Goal: Information Seeking & Learning: Check status

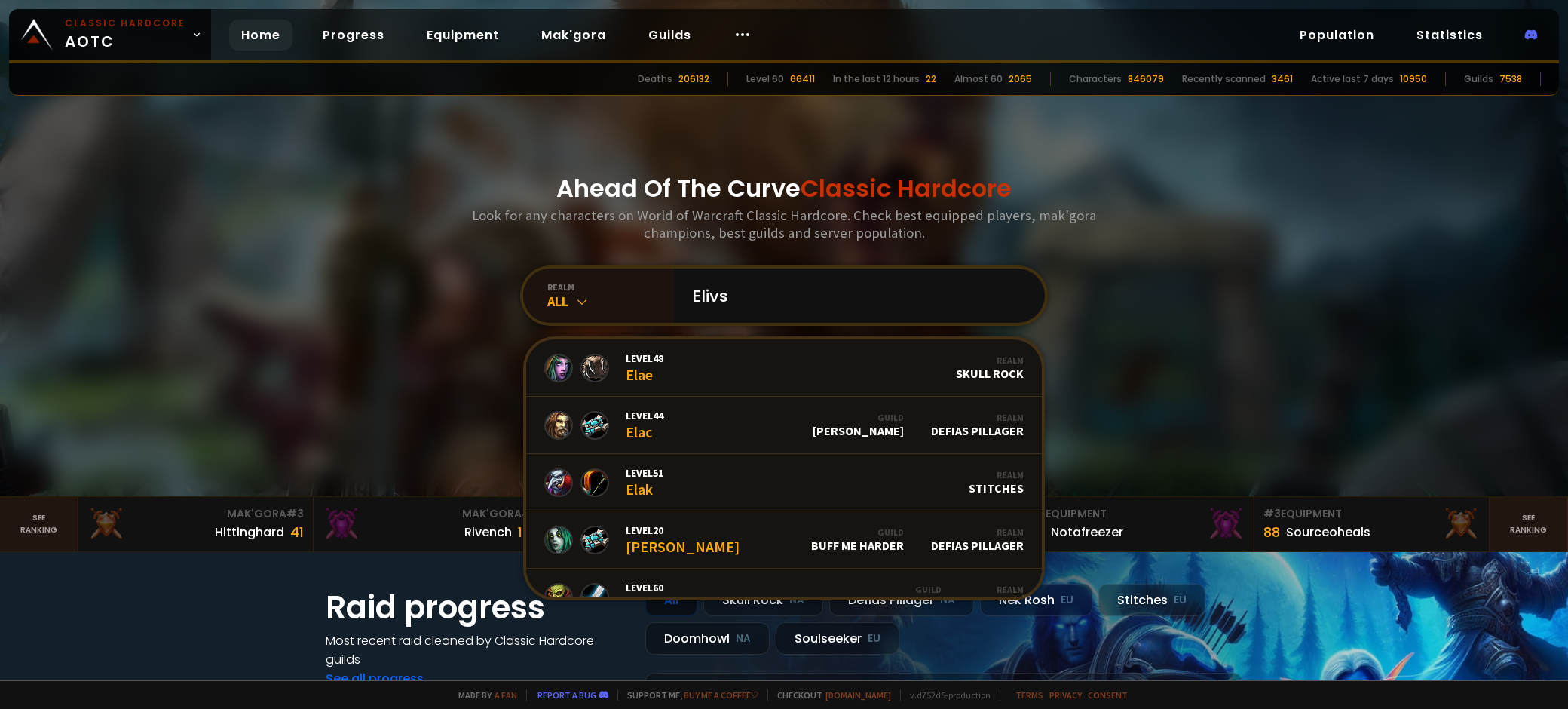
type input "Elivse"
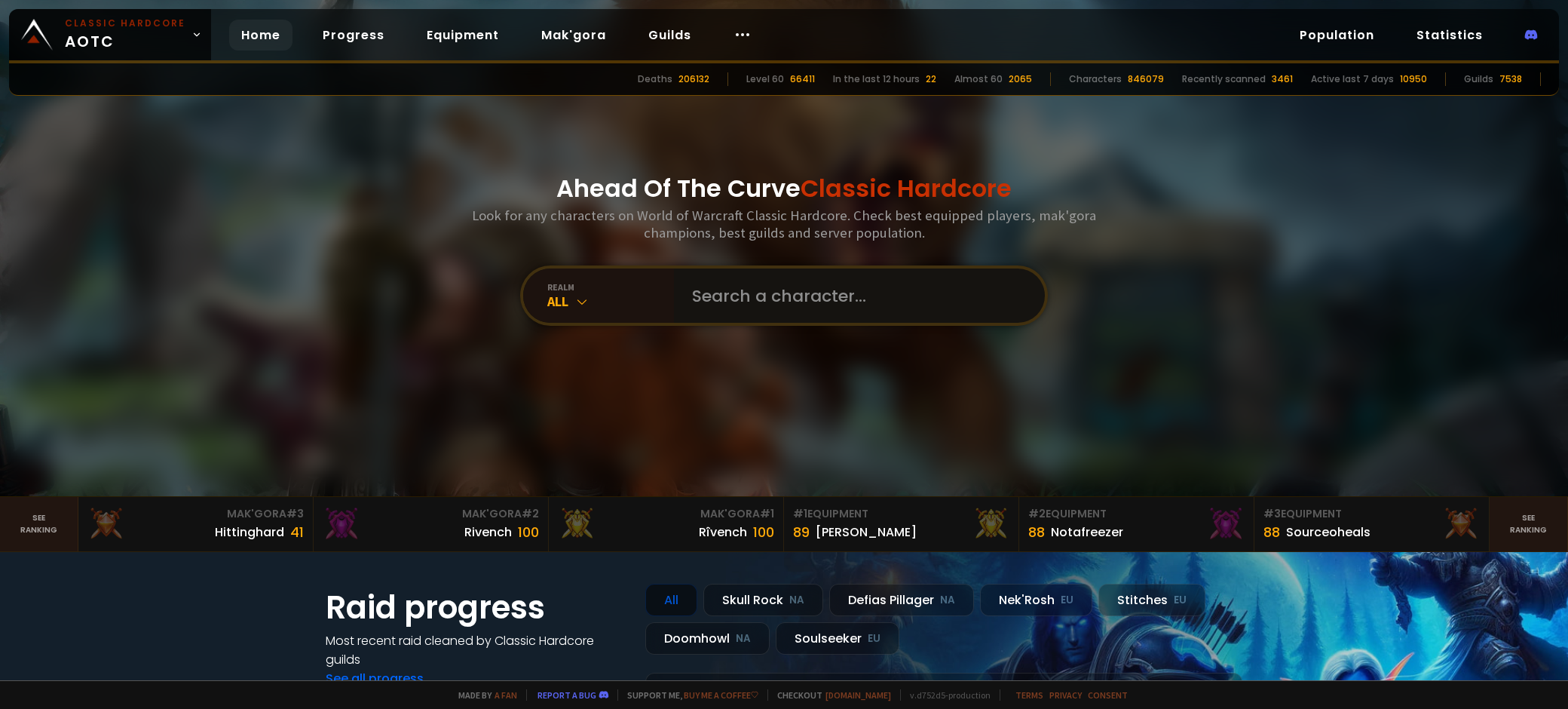
click at [896, 294] on input "text" at bounding box center [854, 295] width 344 height 54
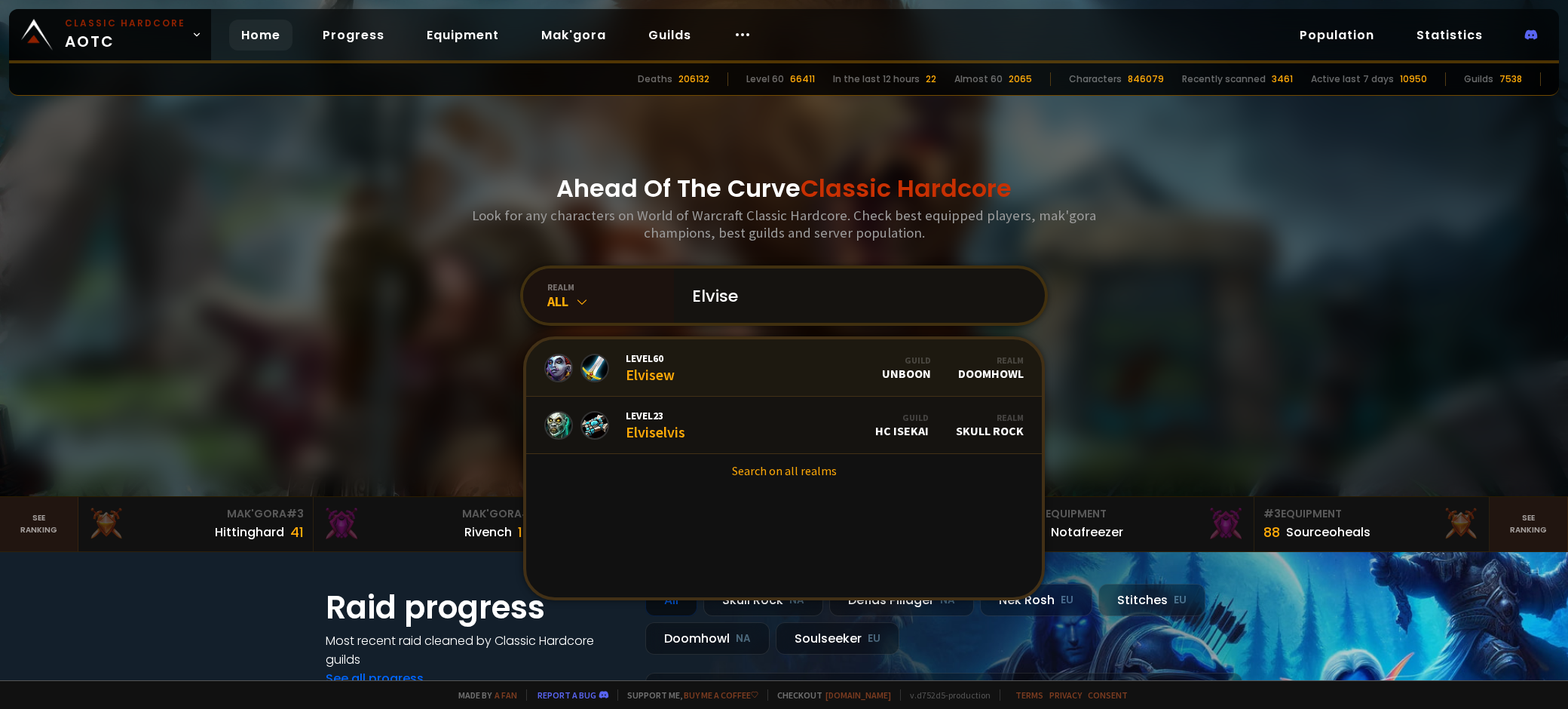
type input "Elvise"
click at [737, 376] on link "Level 60 Elvisew Guild Unboon Realm Doomhowl" at bounding box center [784, 367] width 515 height 57
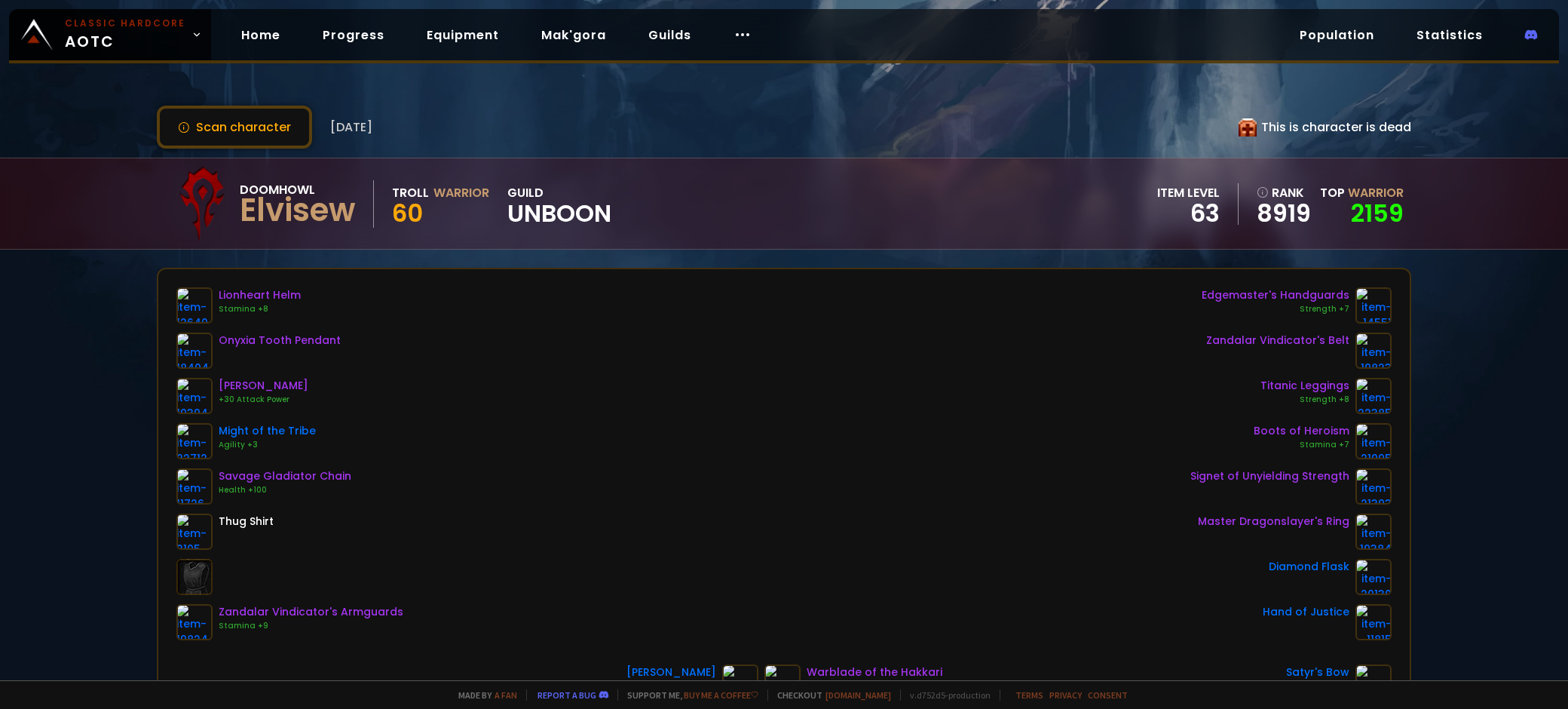
scroll to position [75, 0]
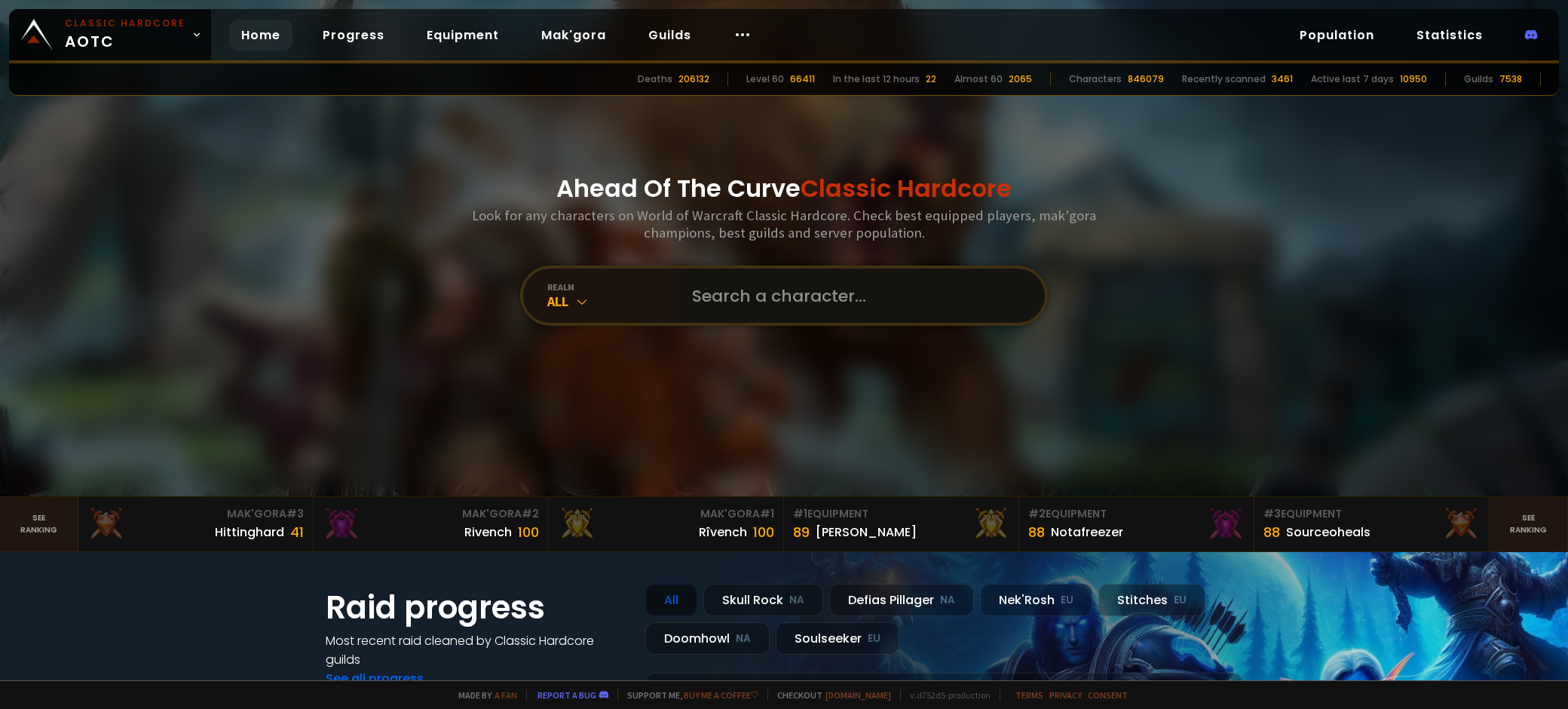
click at [797, 275] on input "text" at bounding box center [854, 295] width 344 height 54
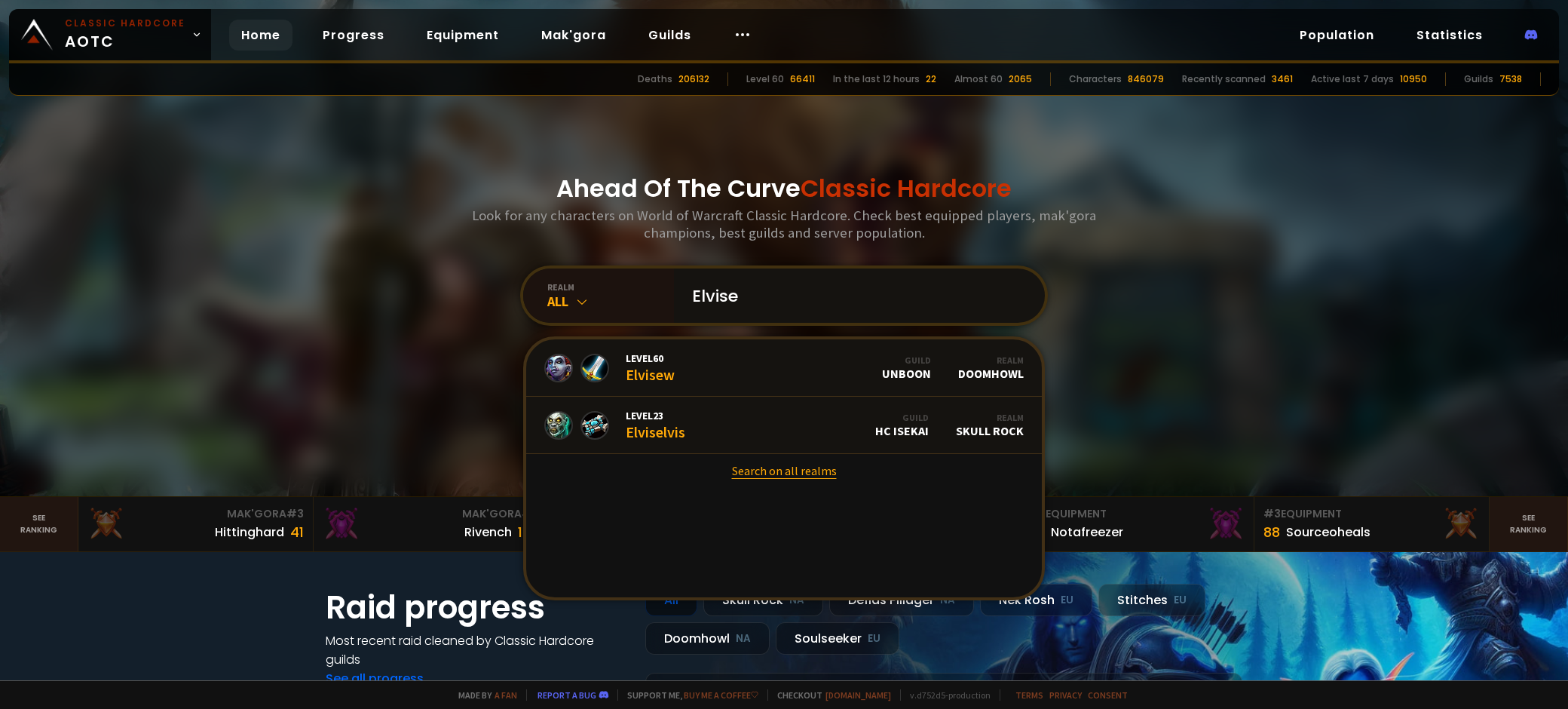
type input "Elvise"
click at [773, 473] on link "Search on all realms" at bounding box center [784, 470] width 515 height 33
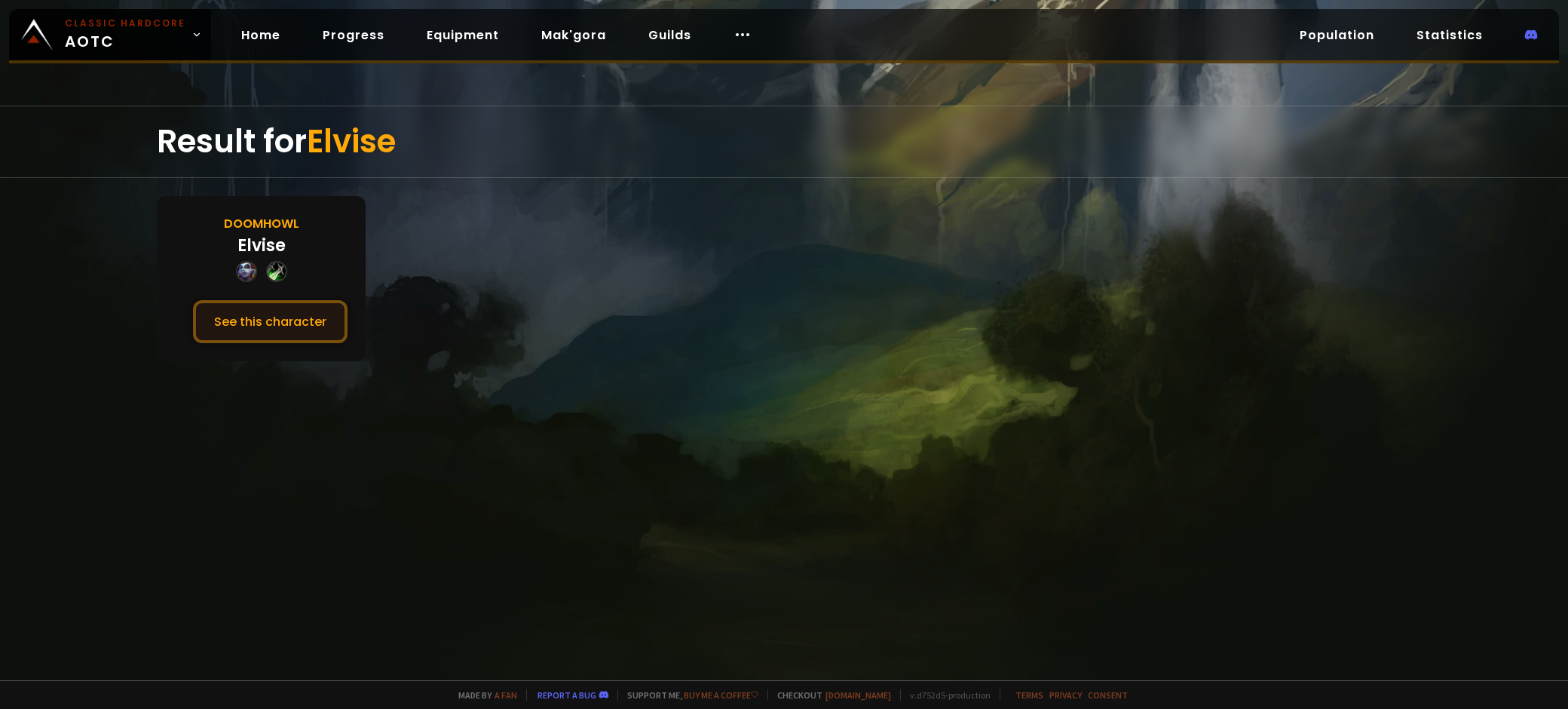
click at [252, 331] on button "See this character" at bounding box center [270, 321] width 155 height 43
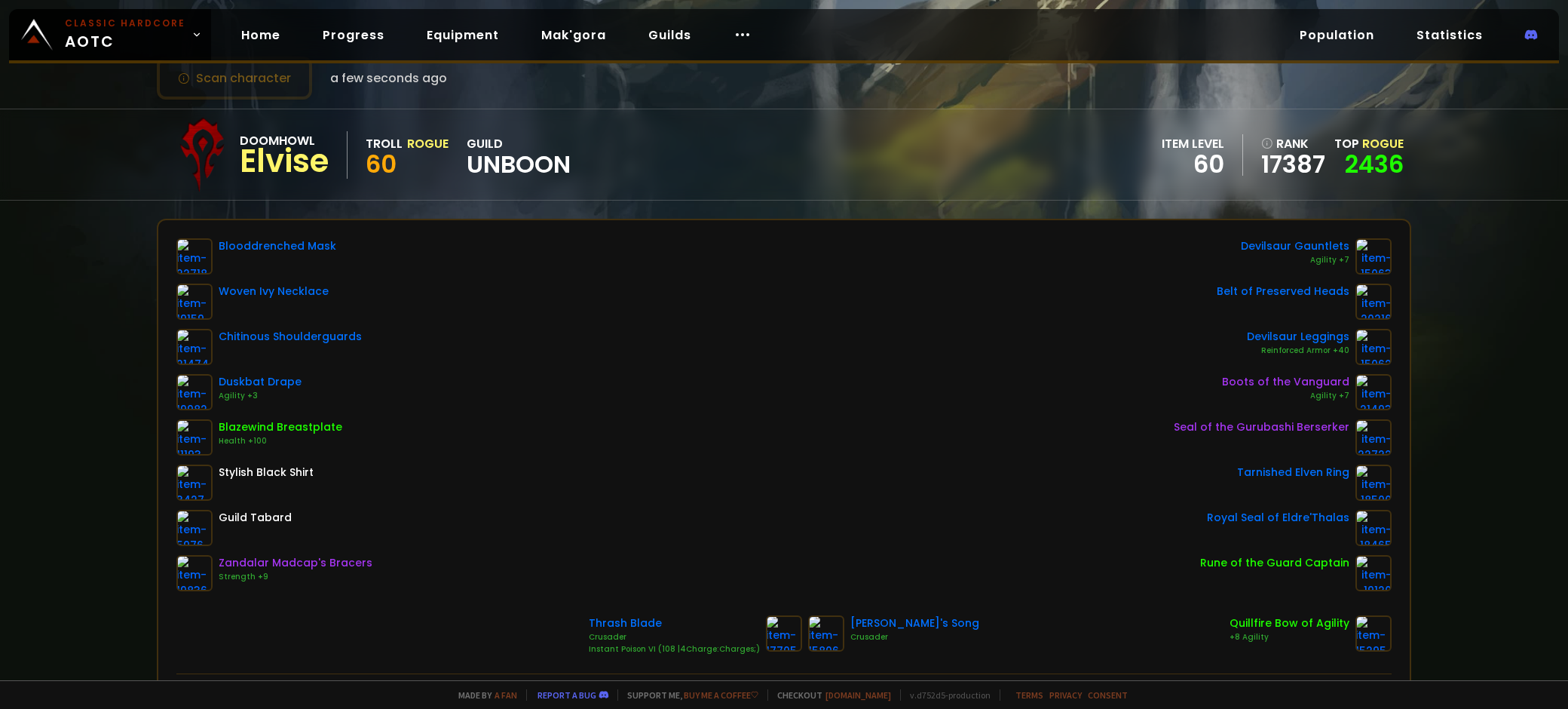
scroll to position [75, 0]
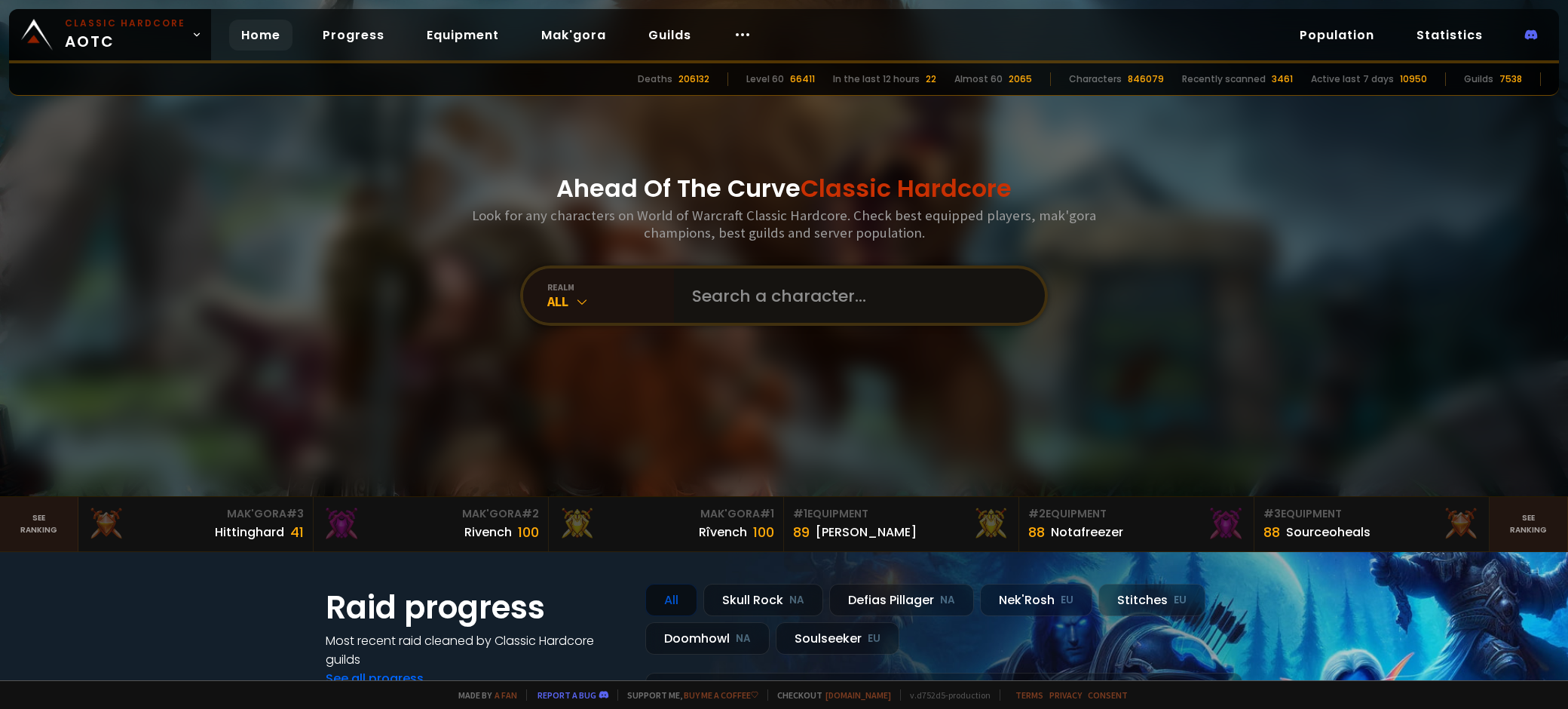
click at [822, 286] on input "text" at bounding box center [854, 295] width 344 height 54
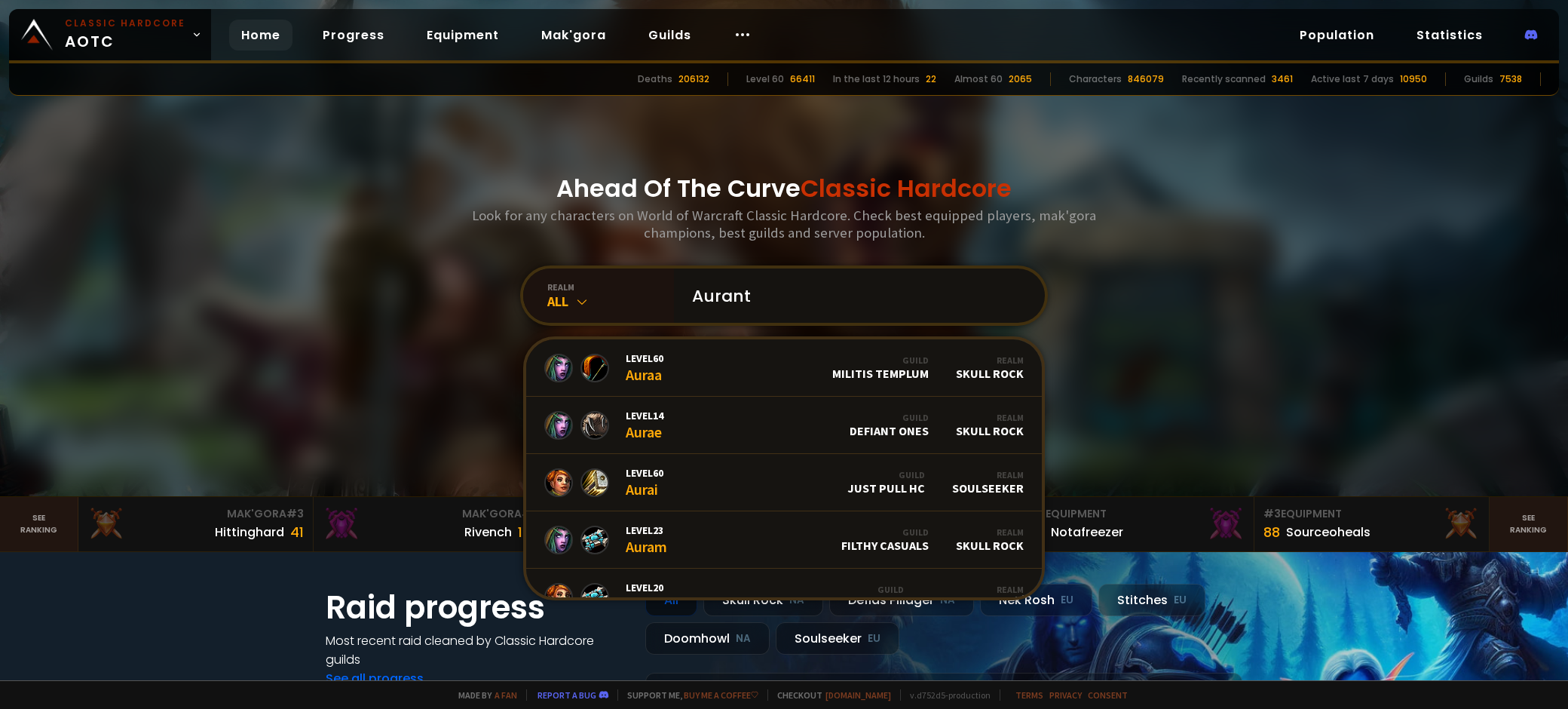
type input "Auranti"
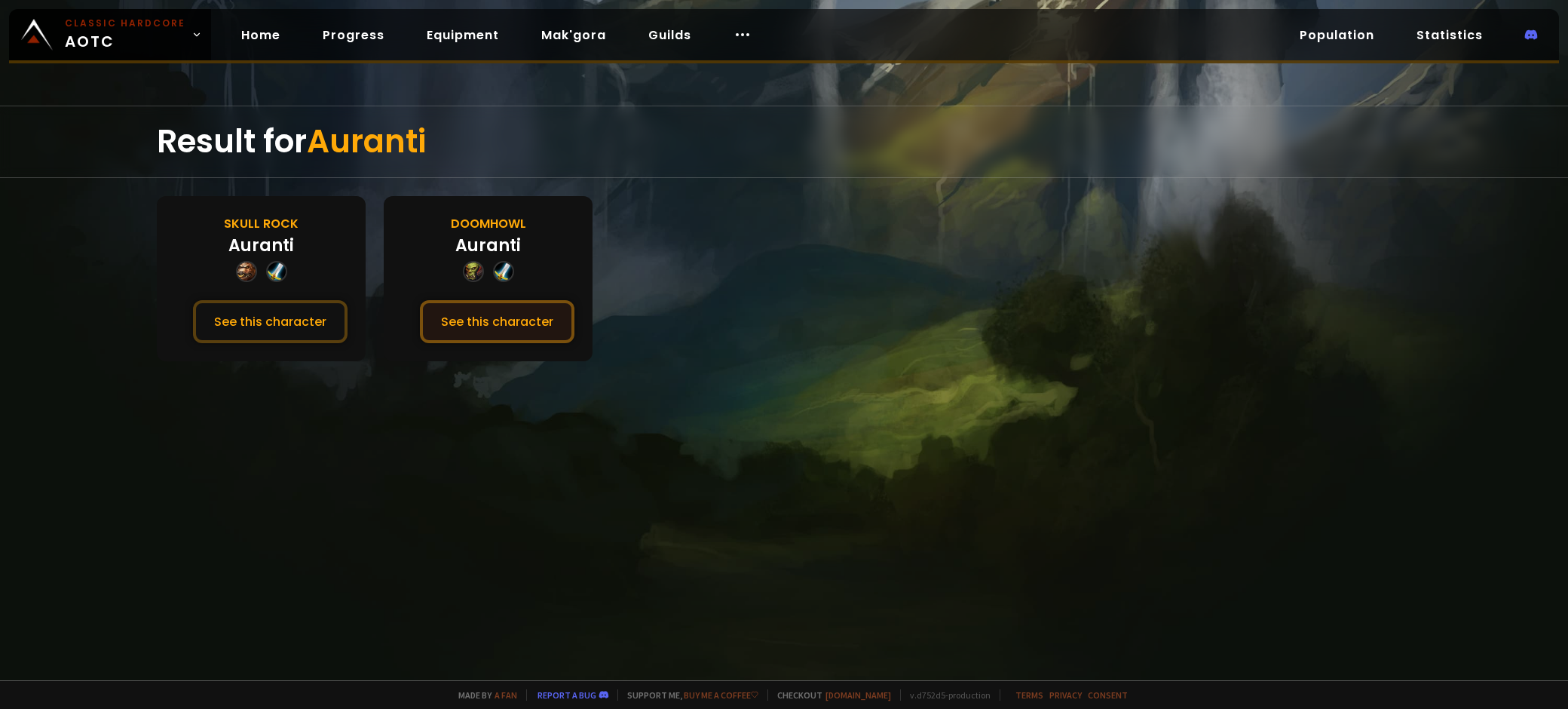
click at [479, 332] on button "See this character" at bounding box center [497, 321] width 155 height 43
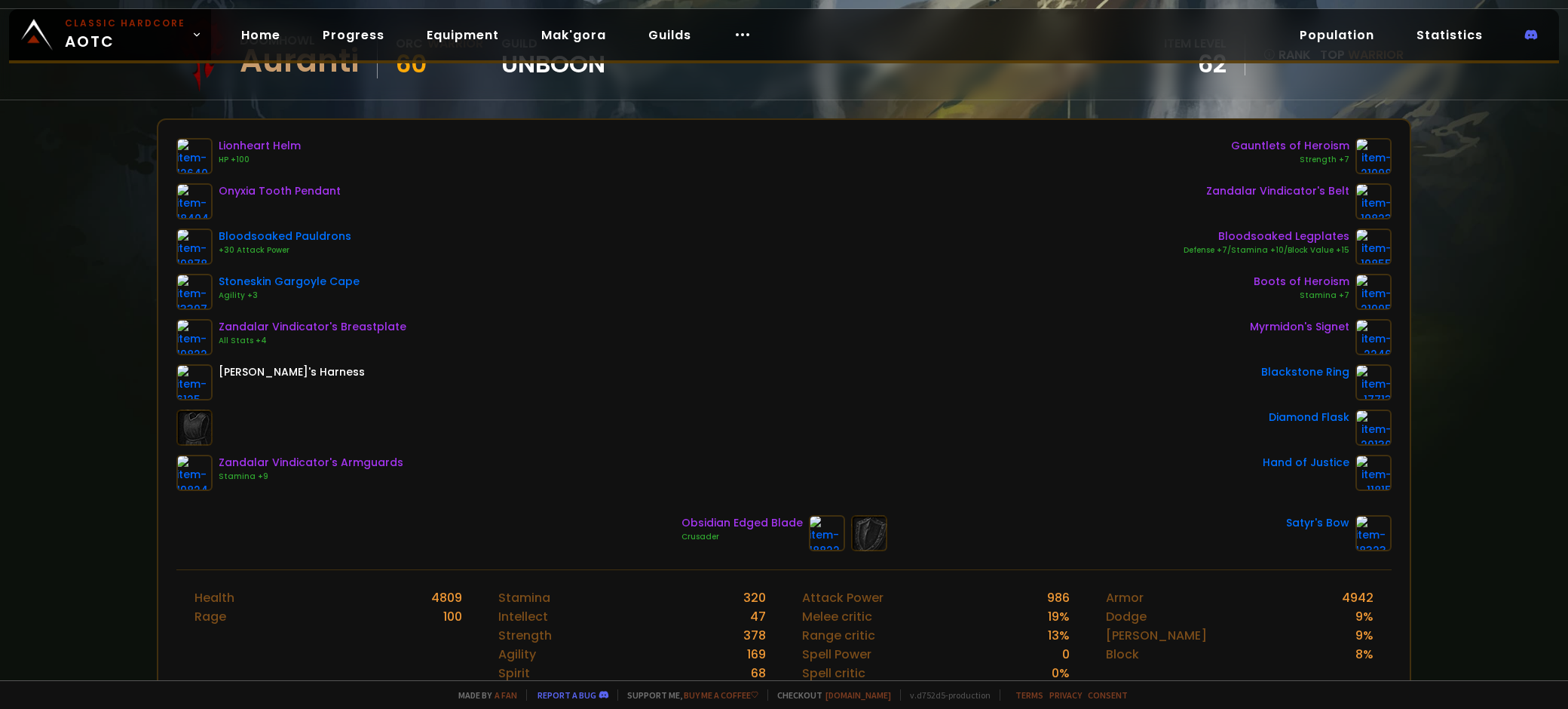
scroll to position [151, 0]
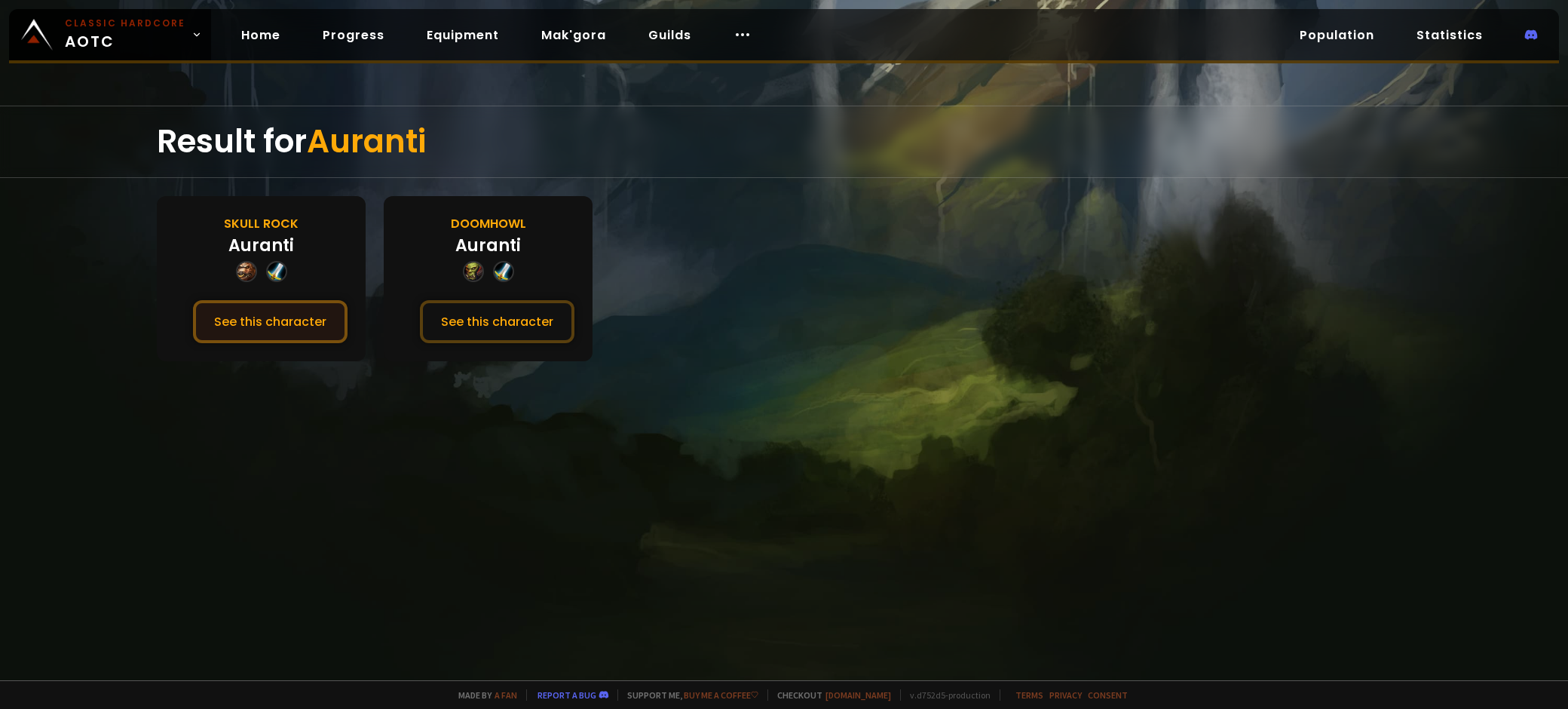
click at [296, 331] on button "See this character" at bounding box center [270, 321] width 155 height 43
